Goal: Information Seeking & Learning: Learn about a topic

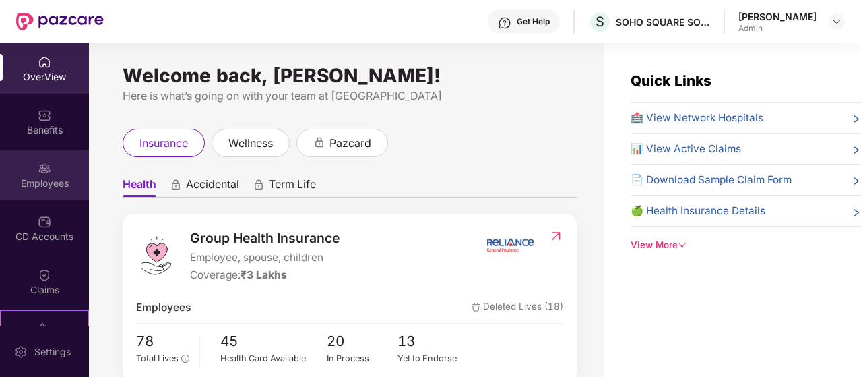
click at [51, 174] on div "Employees" at bounding box center [44, 175] width 89 height 51
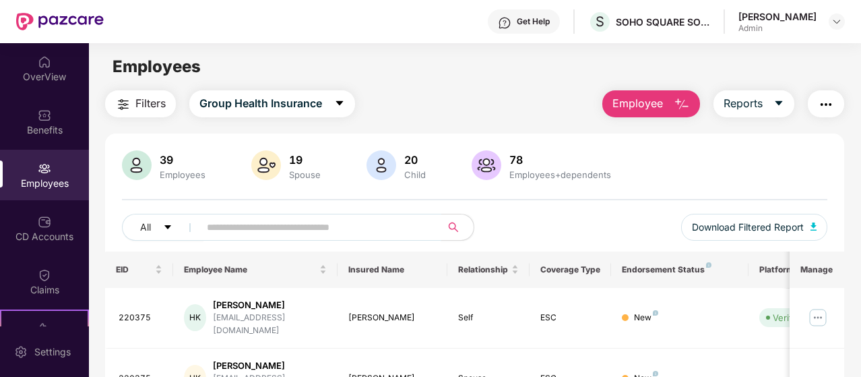
click at [365, 228] on input "text" at bounding box center [315, 227] width 216 height 20
type input "*"
click at [51, 63] on div "OverView" at bounding box center [44, 68] width 89 height 51
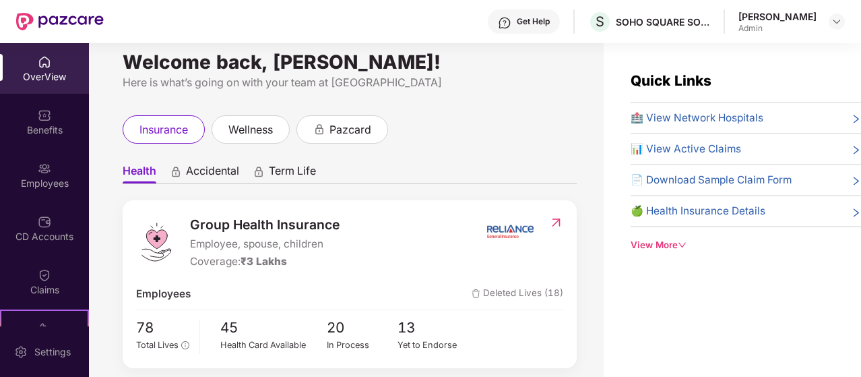
scroll to position [15, 0]
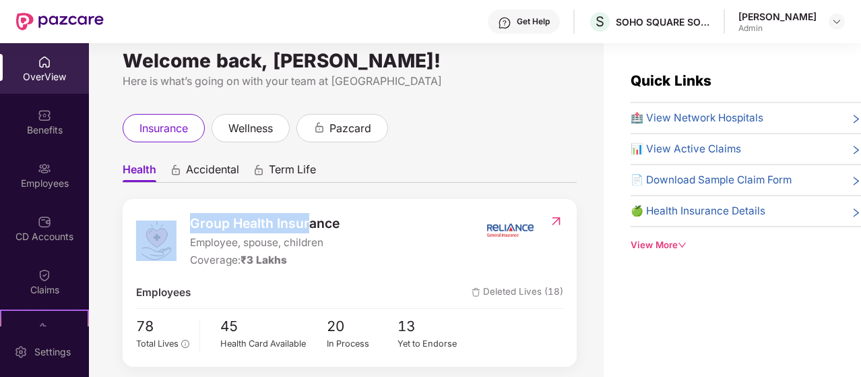
drag, startPoint x: 309, startPoint y: 191, endPoint x: 368, endPoint y: 180, distance: 60.4
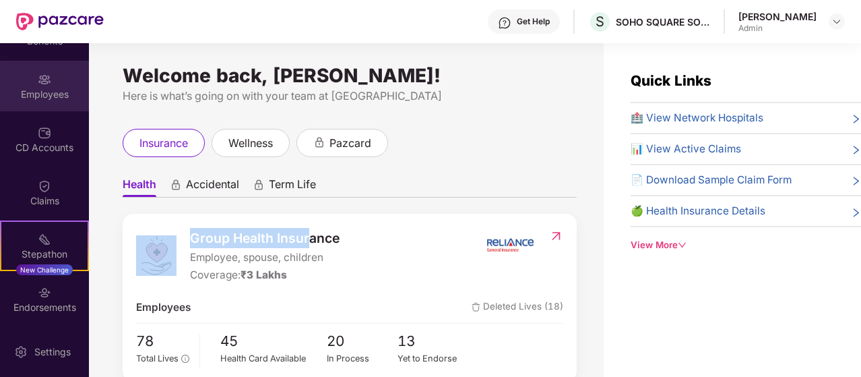
scroll to position [142, 0]
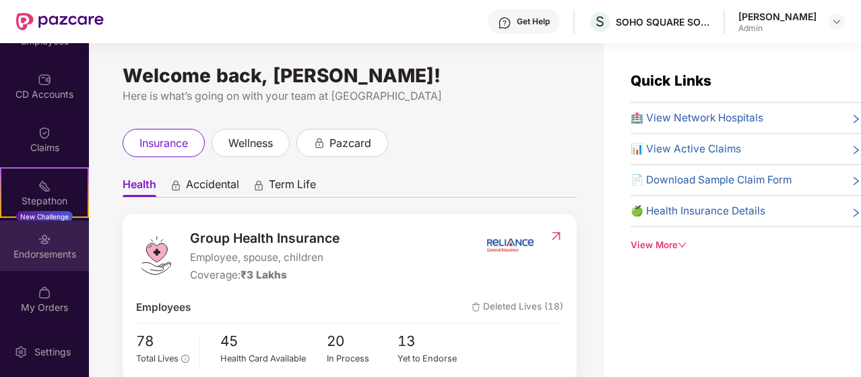
click at [31, 236] on div "Endorsements" at bounding box center [44, 245] width 89 height 51
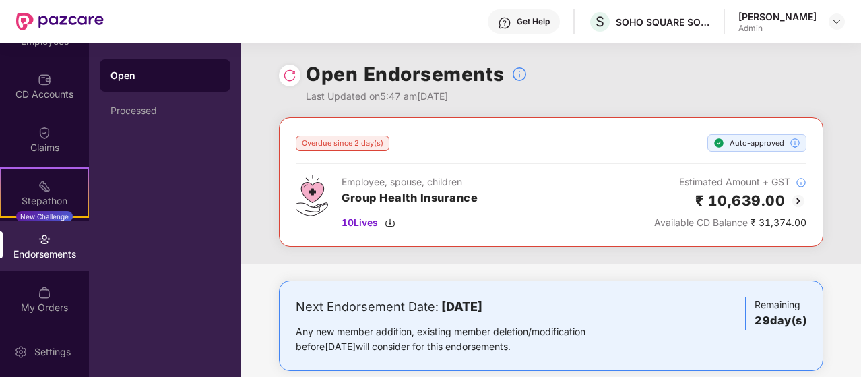
scroll to position [0, 0]
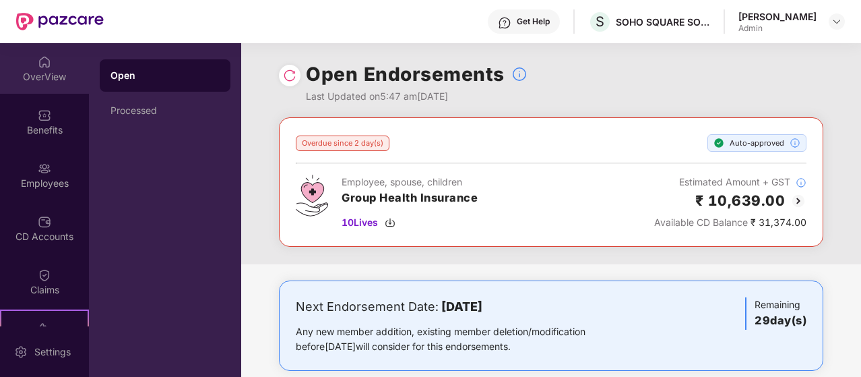
click at [42, 77] on div "OverView" at bounding box center [44, 76] width 89 height 13
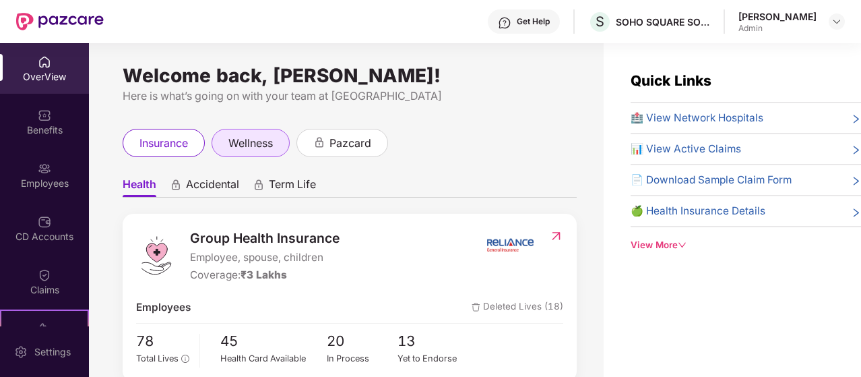
click at [252, 135] on span "wellness" at bounding box center [250, 143] width 44 height 17
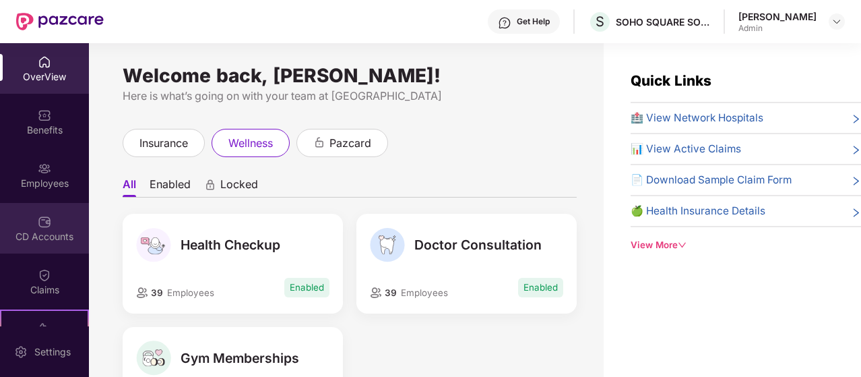
click at [38, 216] on img at bounding box center [44, 221] width 13 height 13
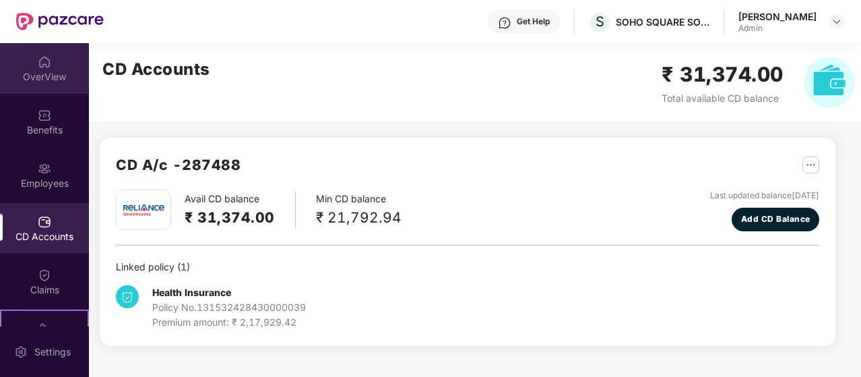
click at [43, 80] on div "OverView" at bounding box center [44, 76] width 89 height 13
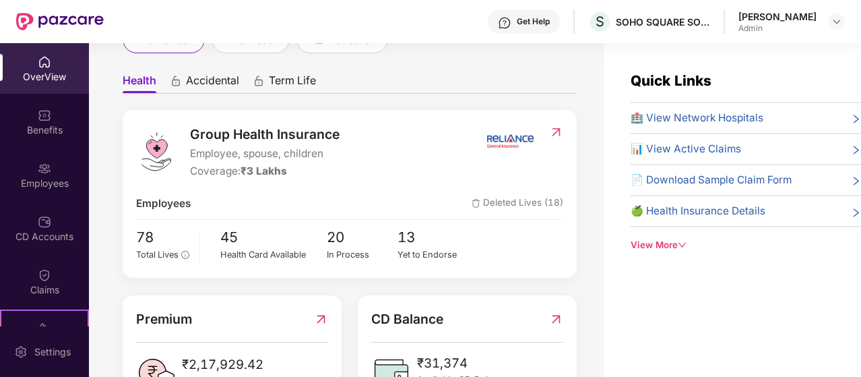
scroll to position [116, 0]
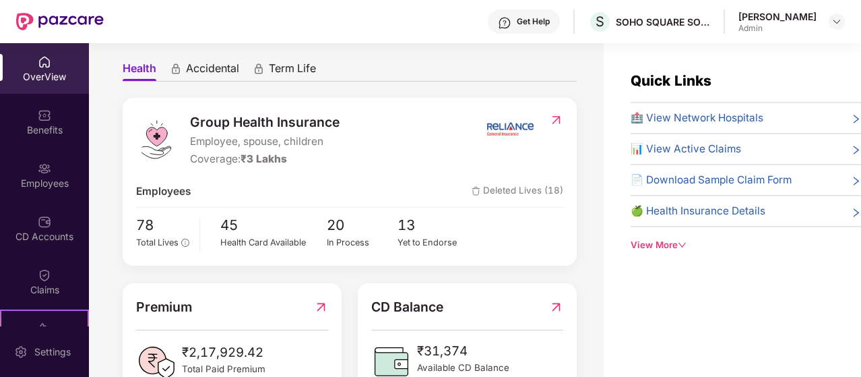
click at [275, 129] on span "Group Health Insurance" at bounding box center [265, 122] width 150 height 20
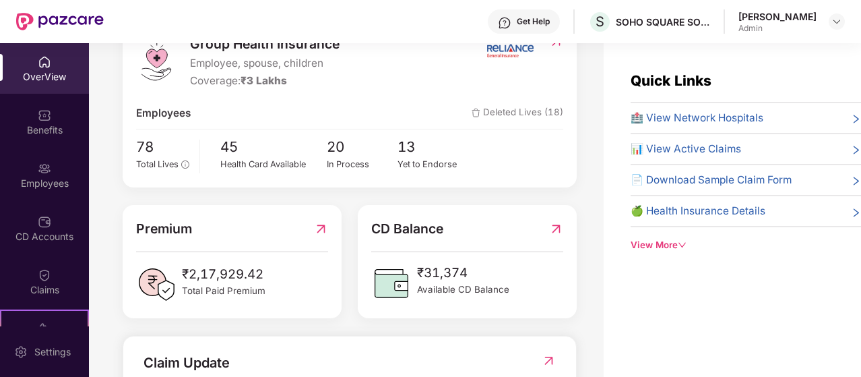
scroll to position [0, 0]
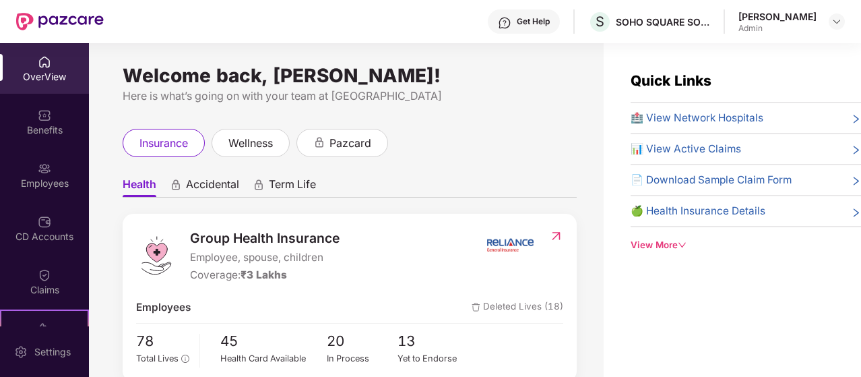
click at [210, 185] on span "Accidental" at bounding box center [212, 187] width 53 height 20
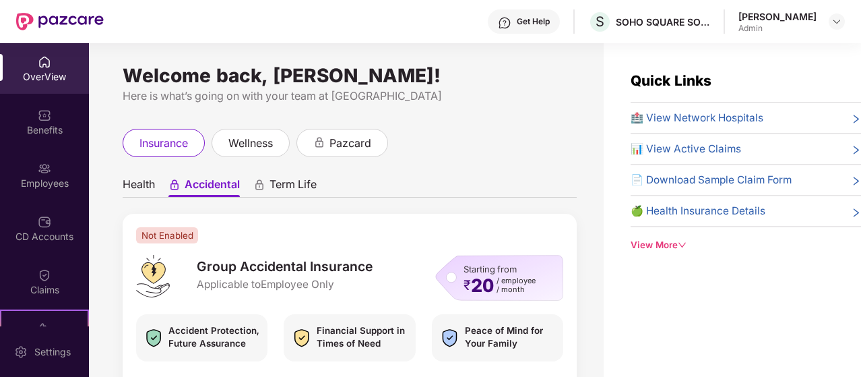
click at [282, 179] on span "Term Life" at bounding box center [293, 187] width 47 height 20
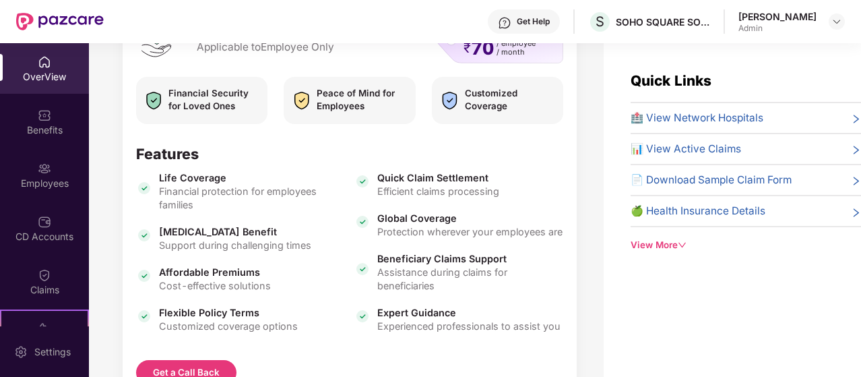
scroll to position [209, 0]
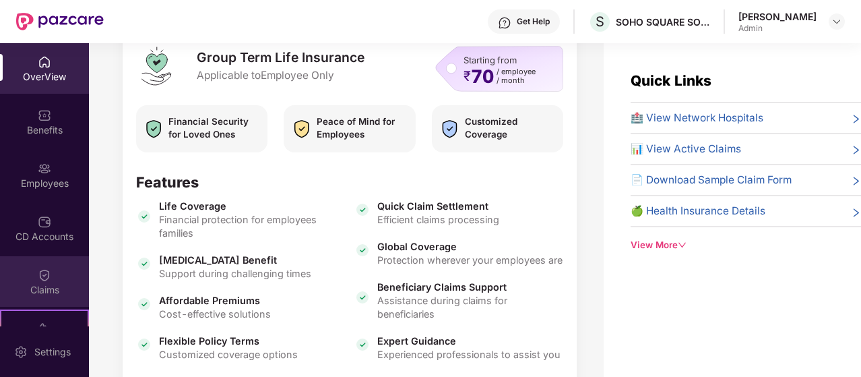
click at [40, 269] on img at bounding box center [44, 274] width 13 height 13
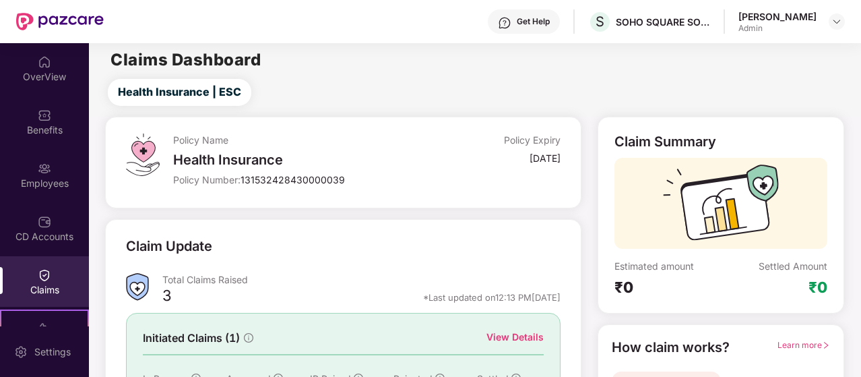
scroll to position [0, 0]
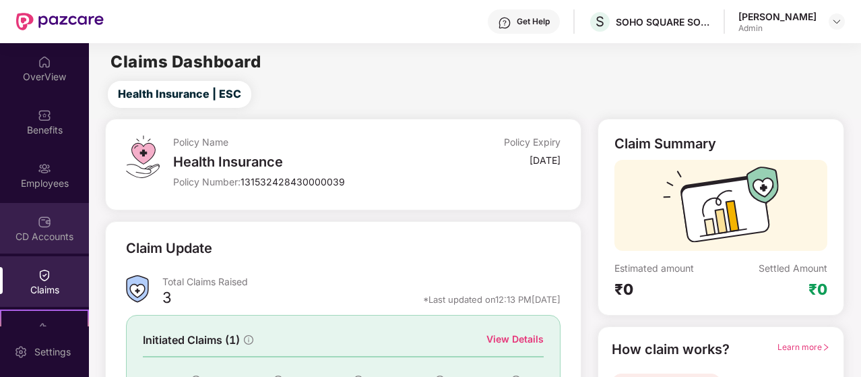
click at [49, 237] on div "CD Accounts" at bounding box center [44, 236] width 89 height 13
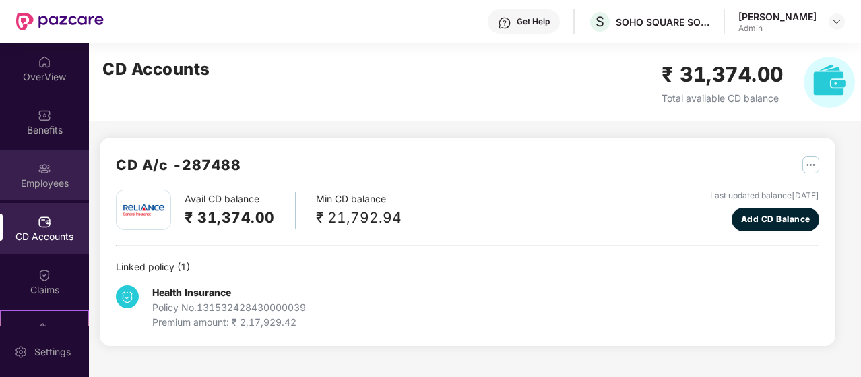
click at [55, 189] on div "Employees" at bounding box center [44, 183] width 89 height 13
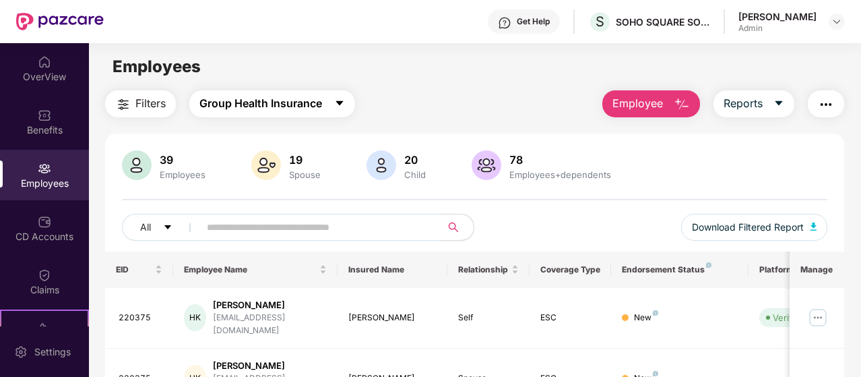
click at [336, 100] on icon "caret-down" at bounding box center [339, 103] width 11 height 11
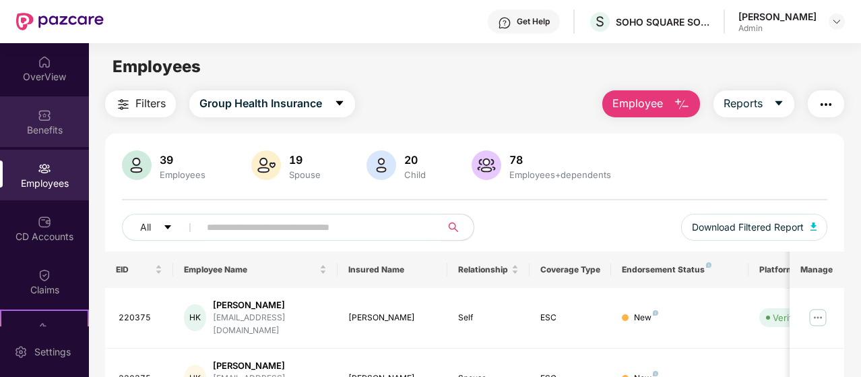
click at [41, 141] on div "Benefits" at bounding box center [44, 121] width 89 height 51
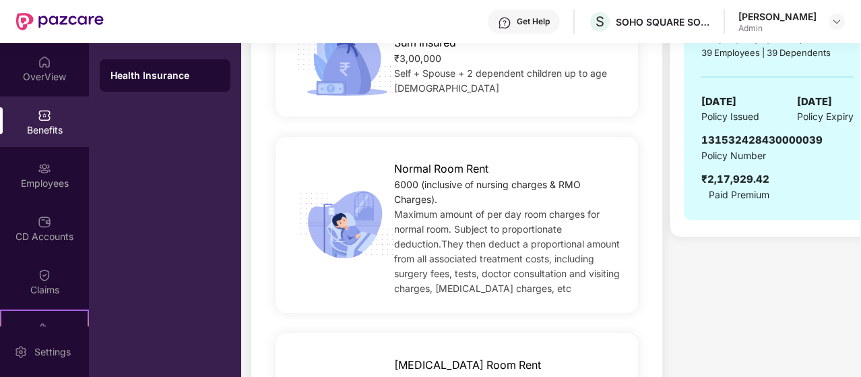
scroll to position [115, 0]
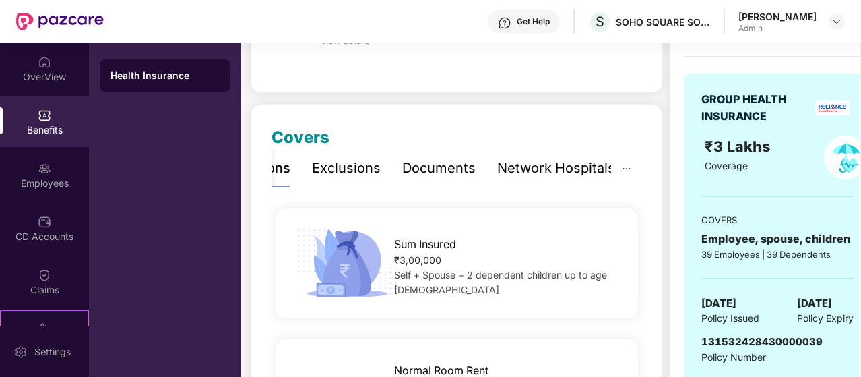
click at [359, 167] on div "Exclusions" at bounding box center [346, 168] width 69 height 21
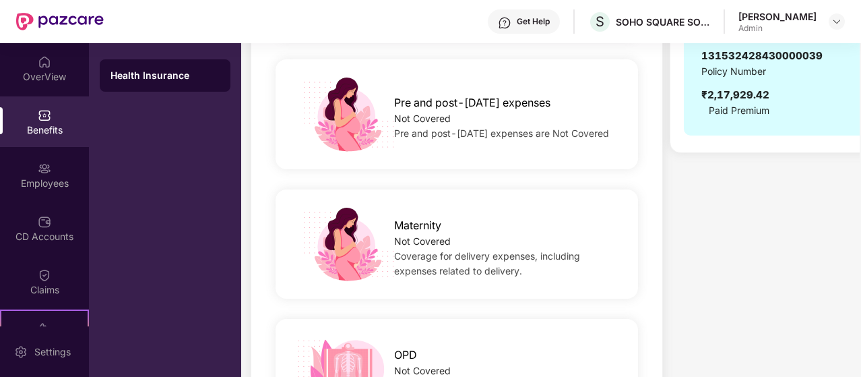
scroll to position [0, 0]
